Goal: Navigation & Orientation: Find specific page/section

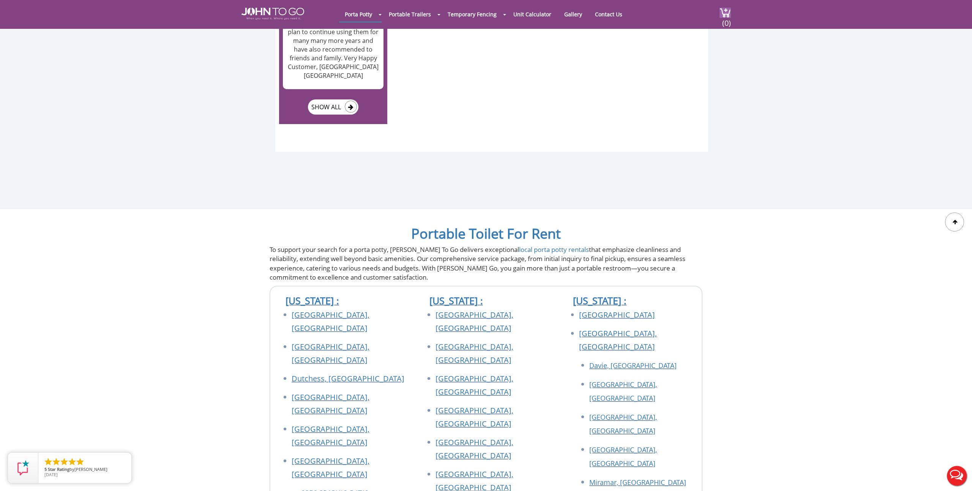
scroll to position [4220, 0]
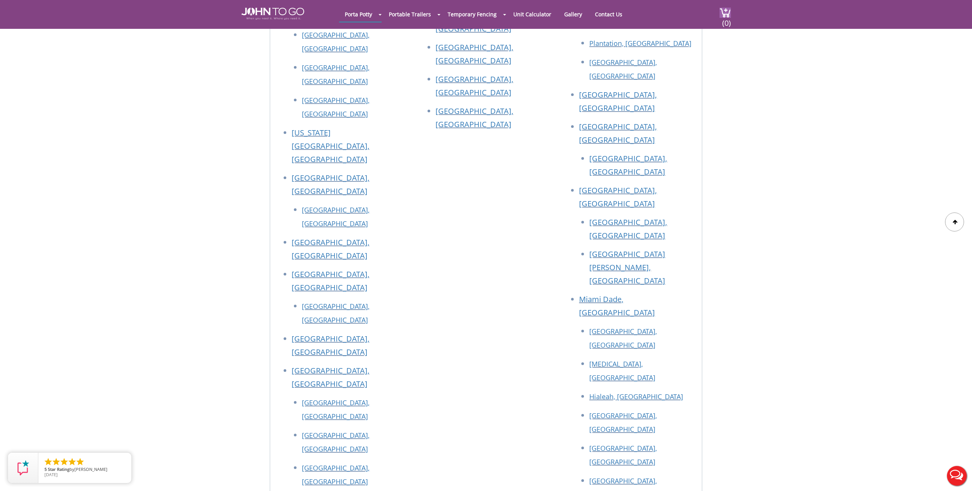
scroll to position [3623, 0]
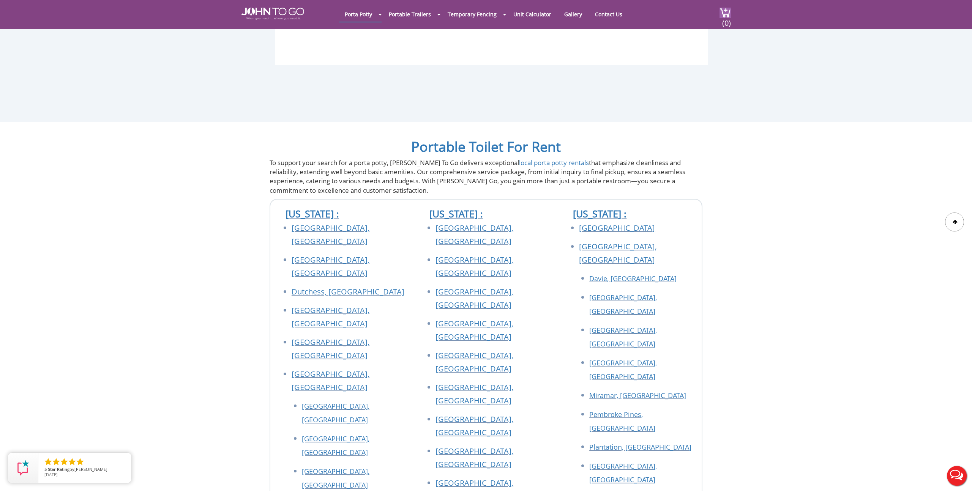
scroll to position [2548, 0]
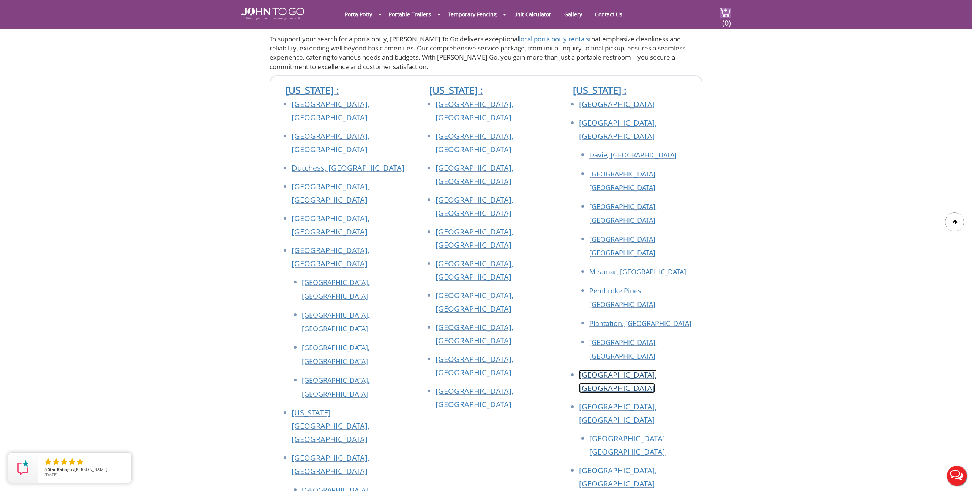
click at [620, 370] on link "[GEOGRAPHIC_DATA], [GEOGRAPHIC_DATA]" at bounding box center [618, 382] width 78 height 24
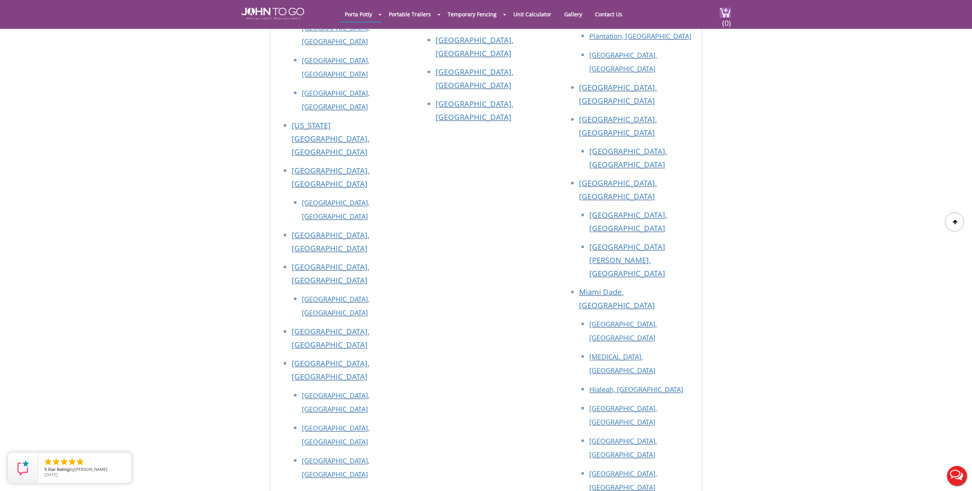
scroll to position [4033, 0]
